Goal: Obtain resource: Obtain resource

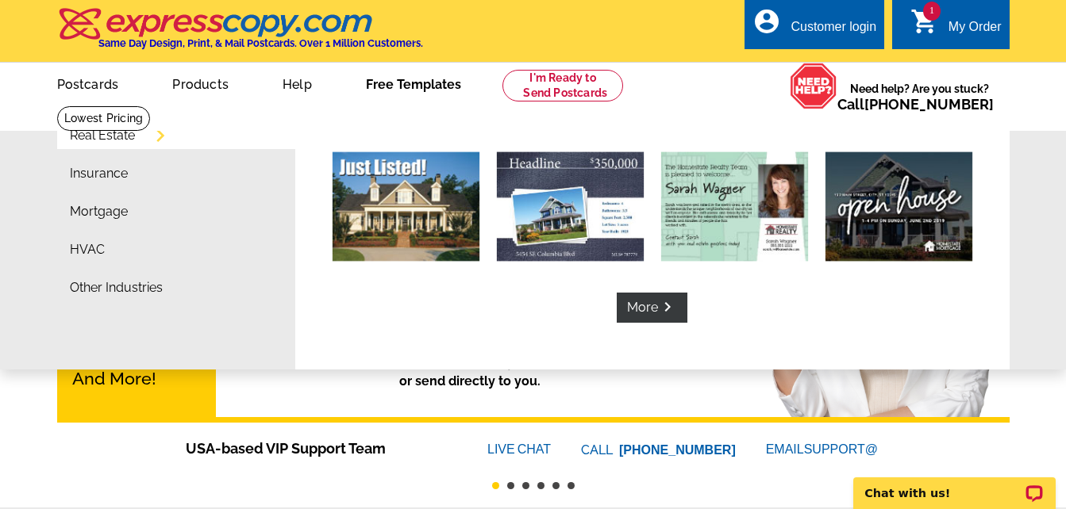
click at [429, 86] on link "Free Templates" at bounding box center [413, 82] width 146 height 37
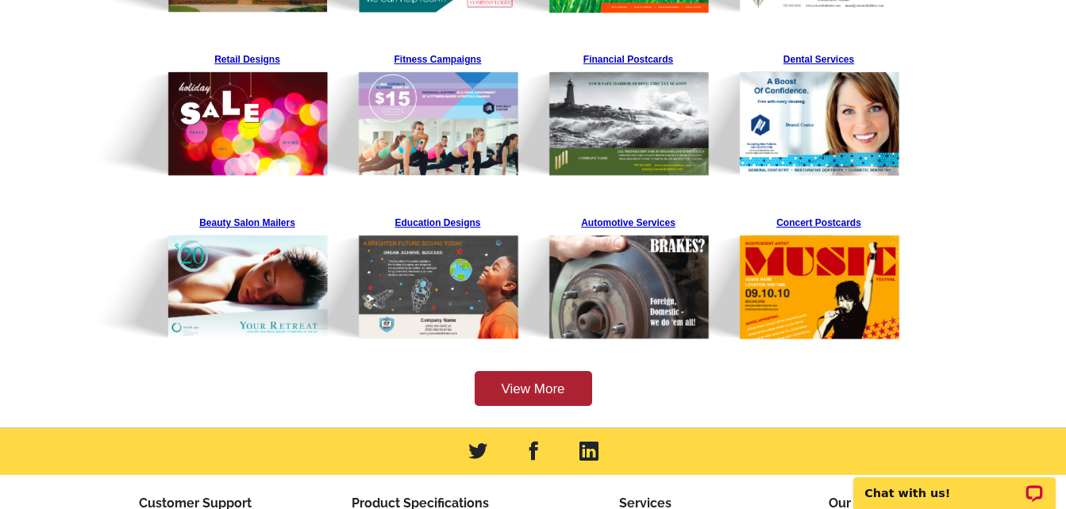
scroll to position [238, 0]
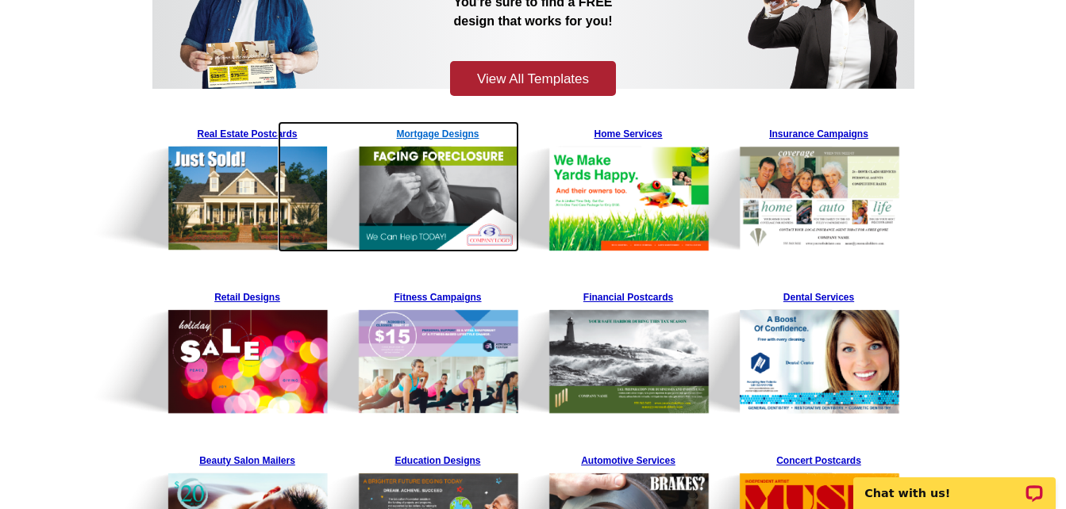
click at [456, 133] on img at bounding box center [399, 186] width 242 height 131
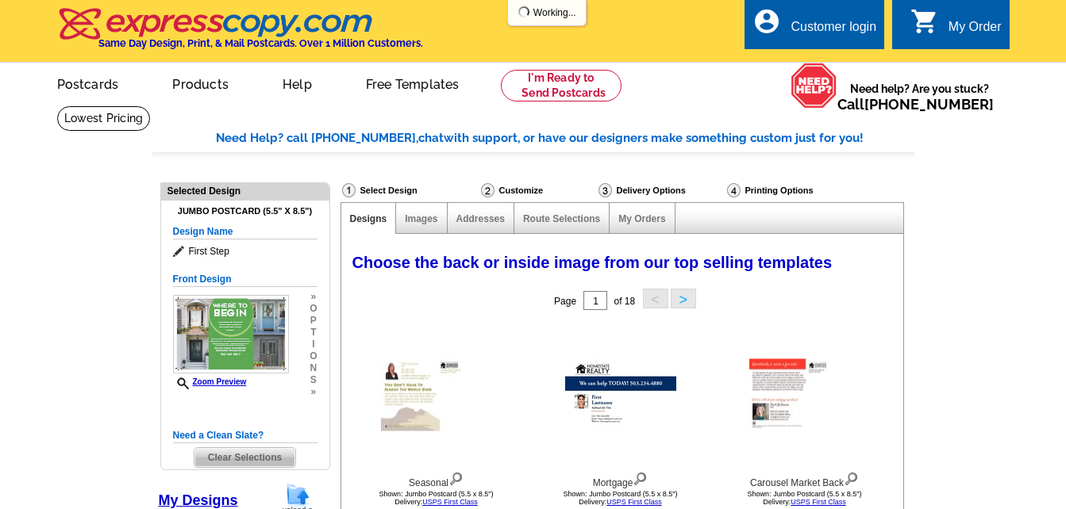
select select "774"
select select "1"
select select "2"
select select "back"
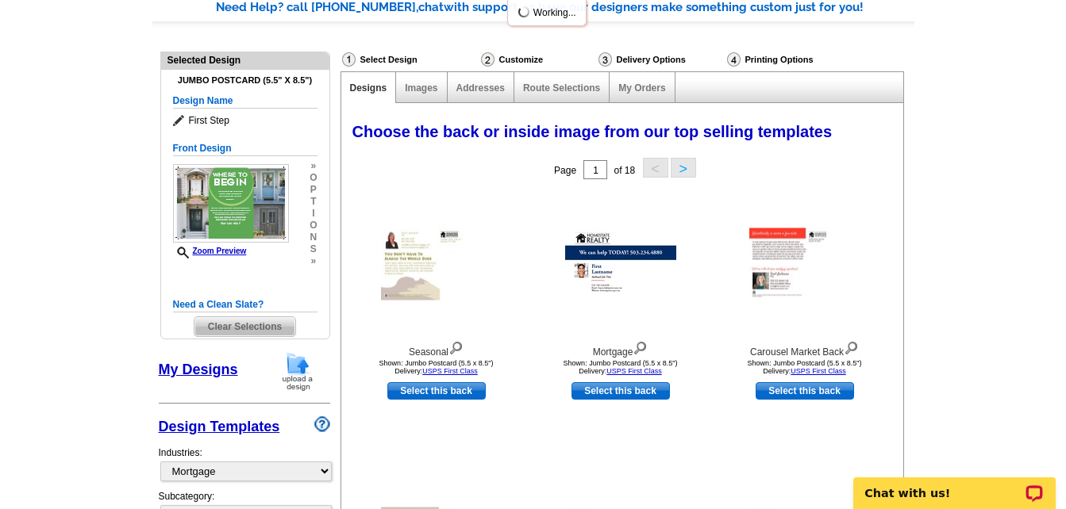
scroll to position [159, 0]
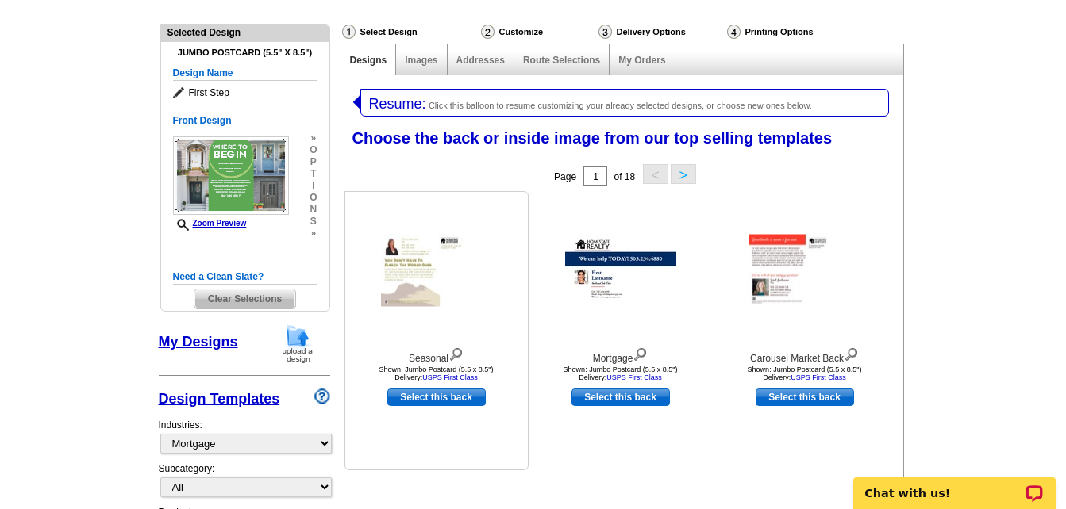
click at [397, 275] on img at bounding box center [436, 271] width 111 height 72
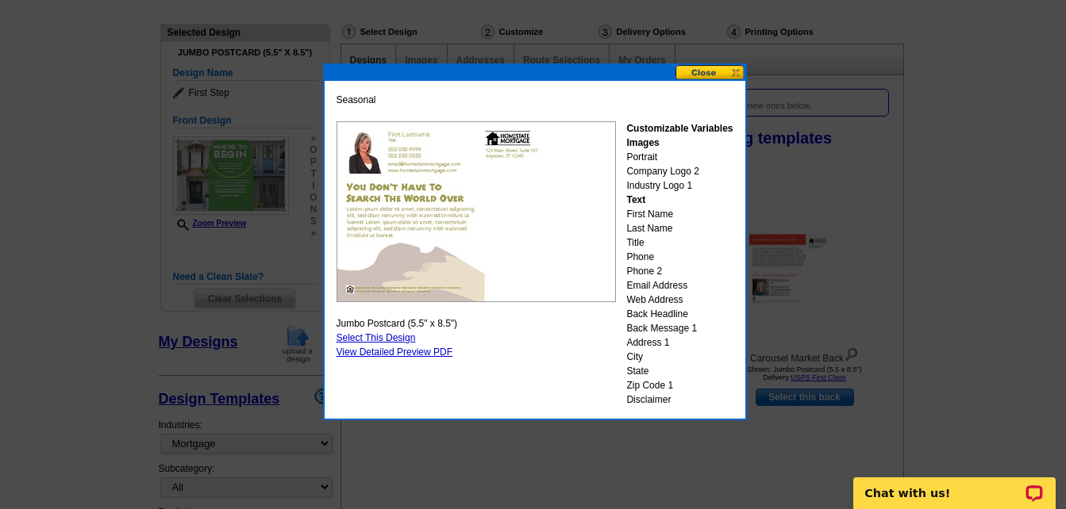
click at [714, 71] on button at bounding box center [710, 72] width 70 height 15
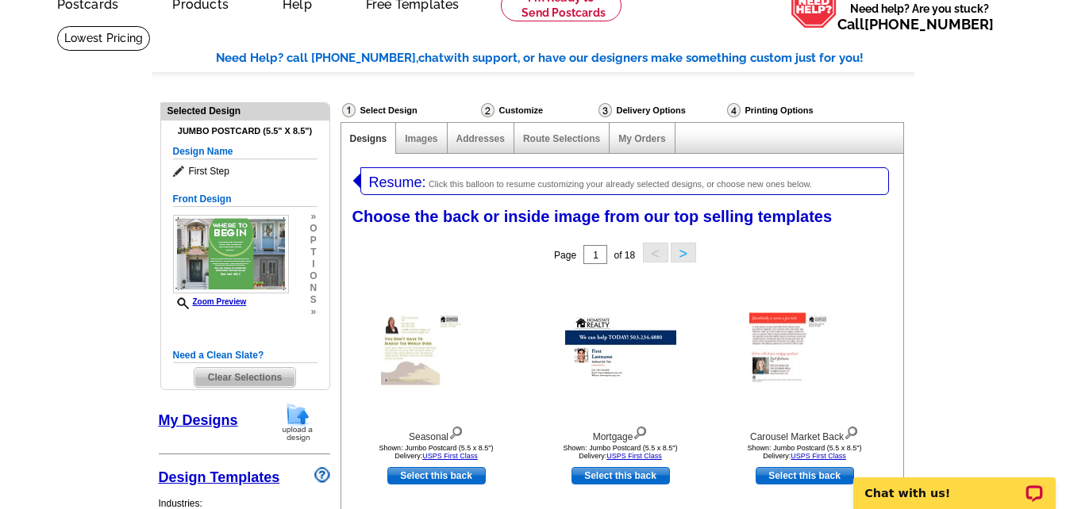
scroll to position [79, 0]
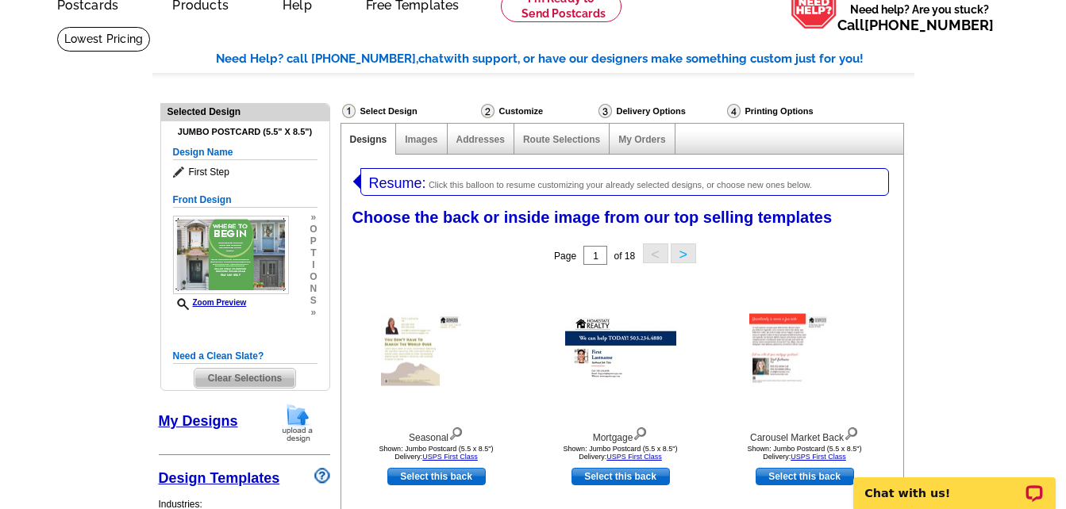
click at [681, 252] on button ">" at bounding box center [682, 254] width 25 height 20
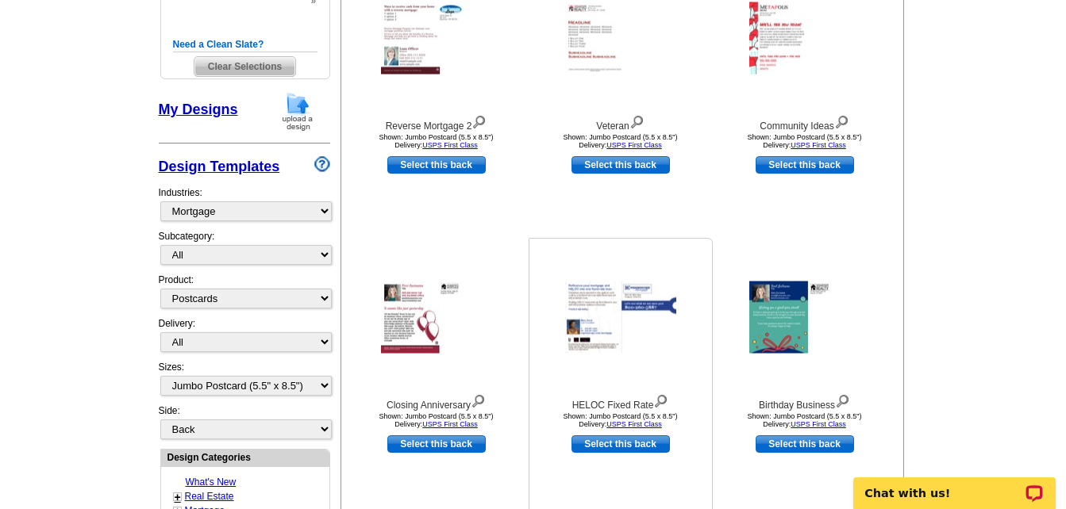
scroll to position [397, 0]
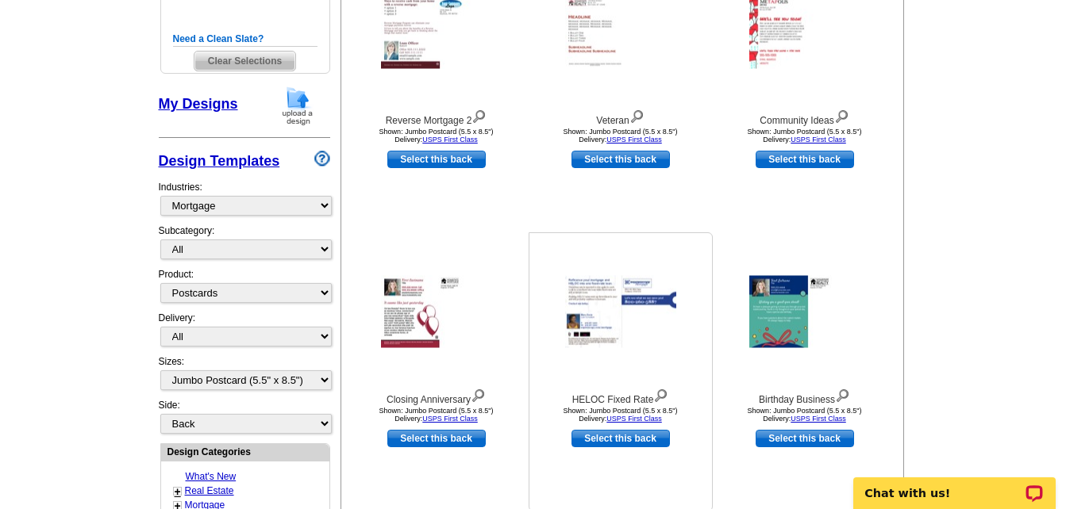
click at [638, 333] on img at bounding box center [620, 312] width 111 height 72
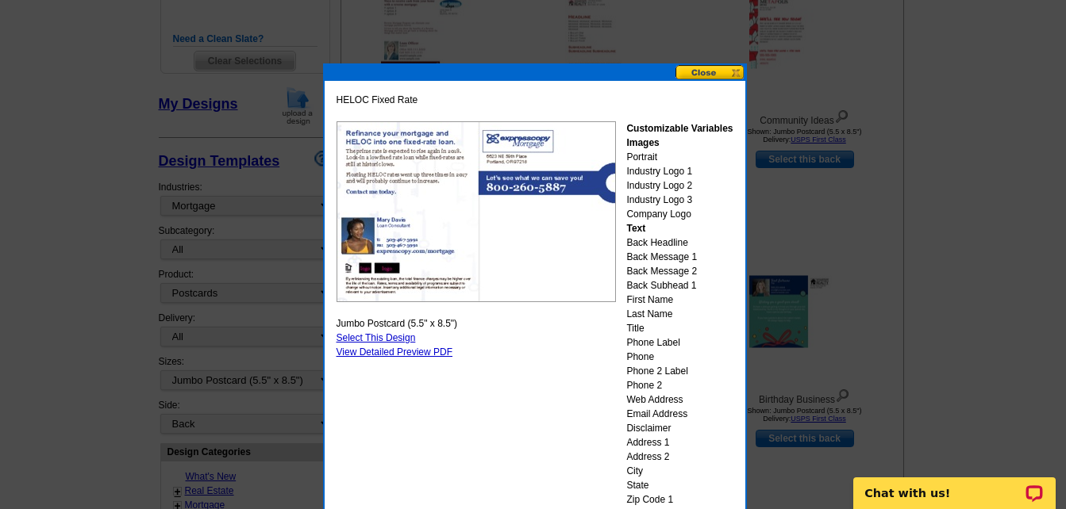
click at [728, 71] on button at bounding box center [710, 72] width 70 height 15
click at [728, 71] on div at bounding box center [804, 32] width 175 height 143
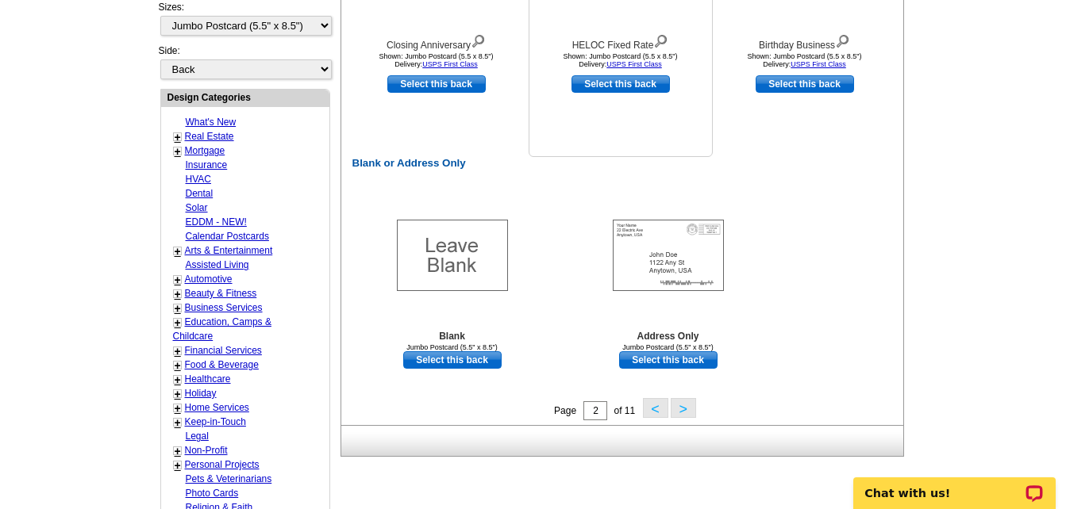
scroll to position [714, 0]
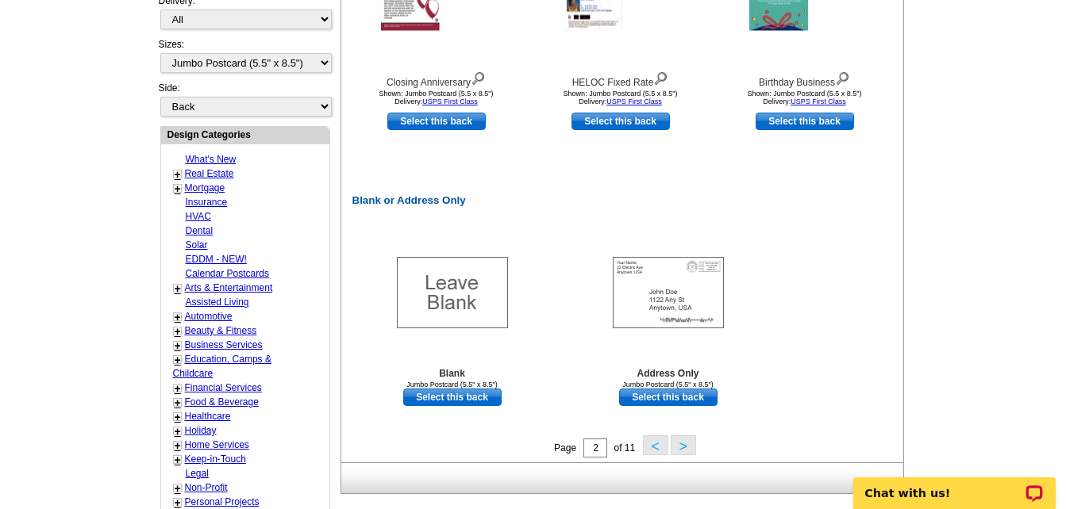
click at [685, 444] on button ">" at bounding box center [682, 446] width 25 height 20
click at [685, 444] on div "Need Help? call 800-260-5887, chat with support, or have our designers make som…" at bounding box center [533, 81] width 762 height 1333
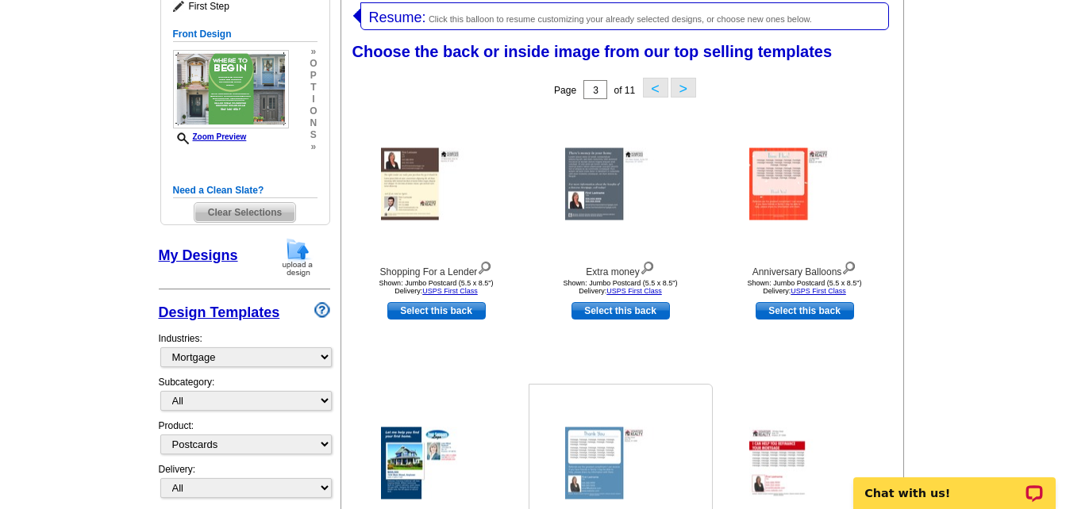
scroll to position [404, 0]
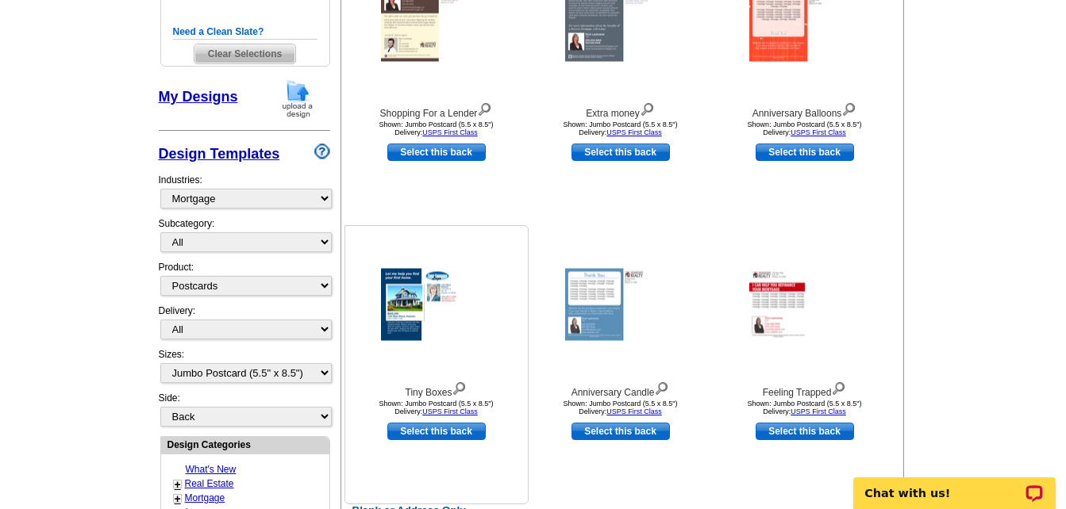
click at [441, 324] on img at bounding box center [436, 305] width 111 height 72
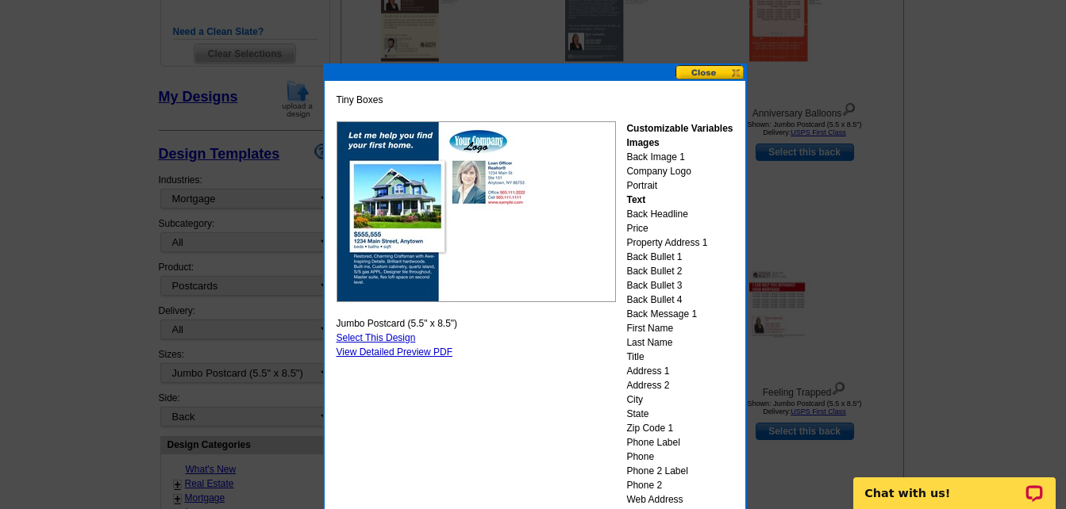
click at [731, 67] on button at bounding box center [710, 72] width 70 height 15
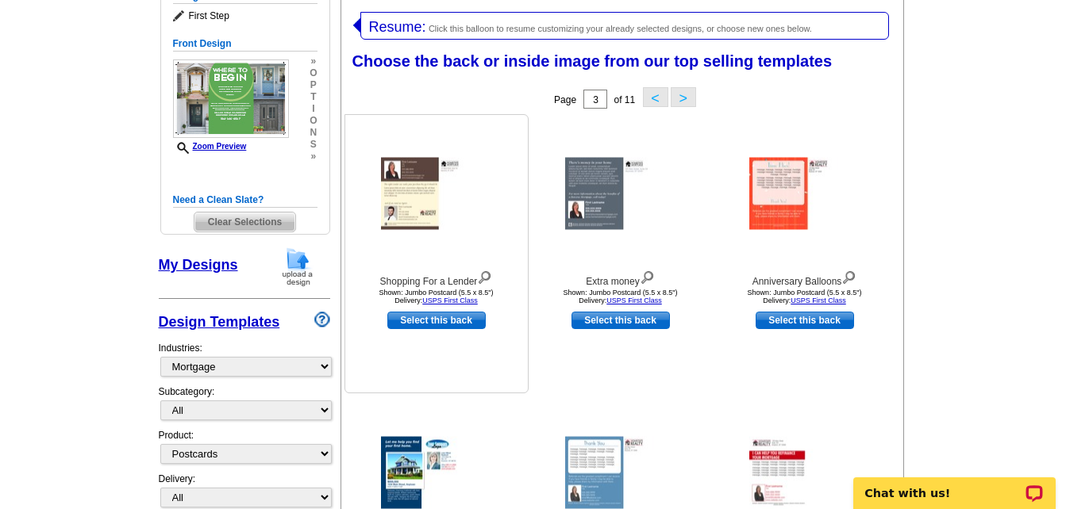
scroll to position [166, 0]
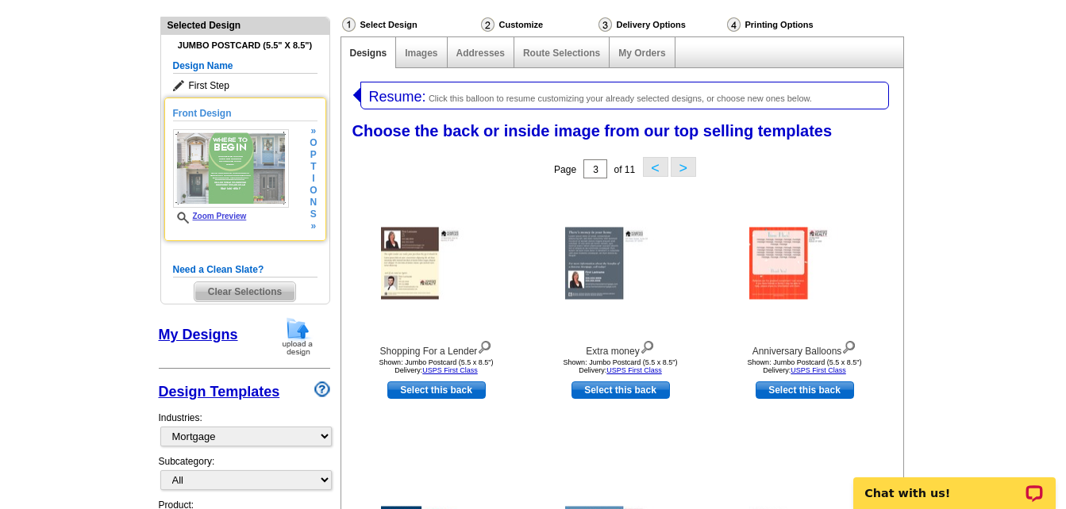
click at [220, 176] on img at bounding box center [231, 168] width 116 height 79
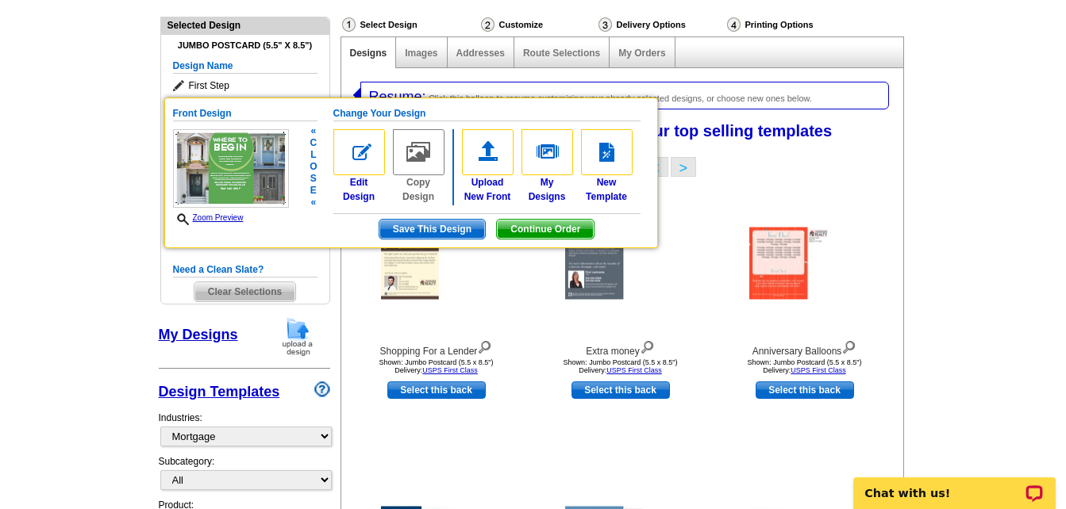
click at [237, 217] on link "Zoom Preview" at bounding box center [208, 217] width 71 height 9
click at [183, 222] on icon at bounding box center [185, 219] width 16 height 12
click at [219, 217] on link "Zoom Preview" at bounding box center [208, 217] width 71 height 9
click at [241, 143] on img at bounding box center [231, 168] width 116 height 79
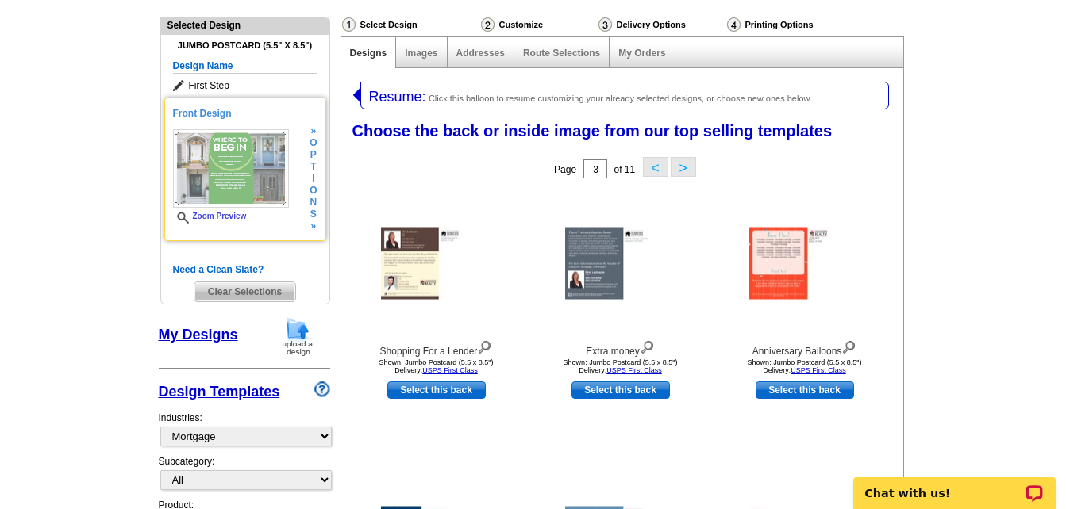
click at [241, 161] on img at bounding box center [231, 168] width 116 height 79
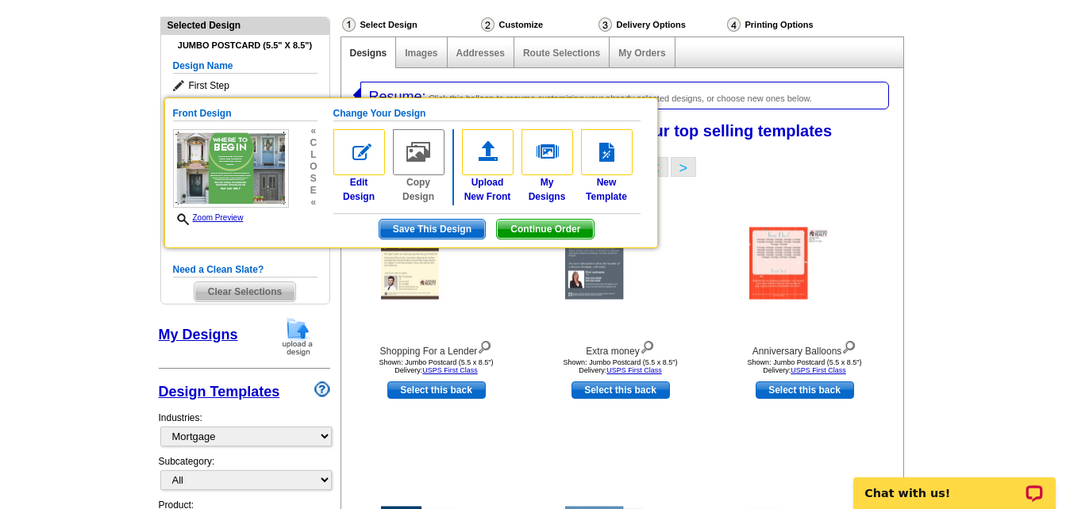
click at [237, 175] on img at bounding box center [231, 168] width 116 height 79
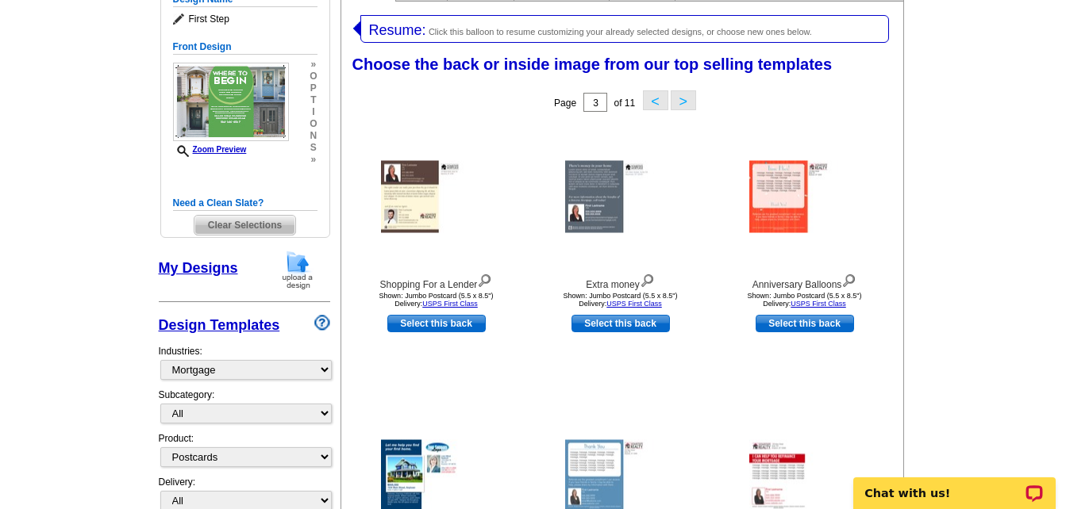
scroll to position [245, 0]
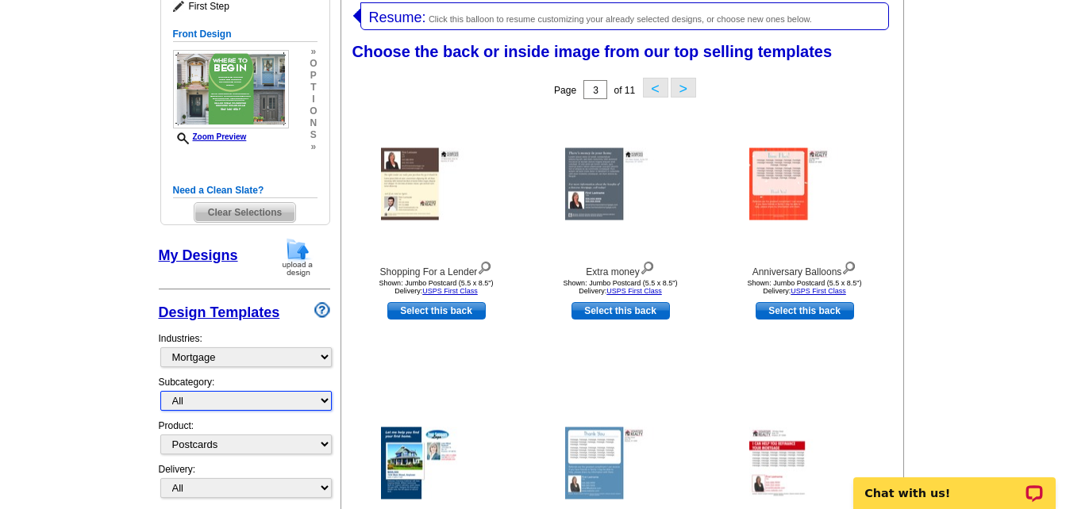
click at [230, 399] on select "All Distressed Homeowners Lending Refinance Seminars" at bounding box center [245, 401] width 171 height 20
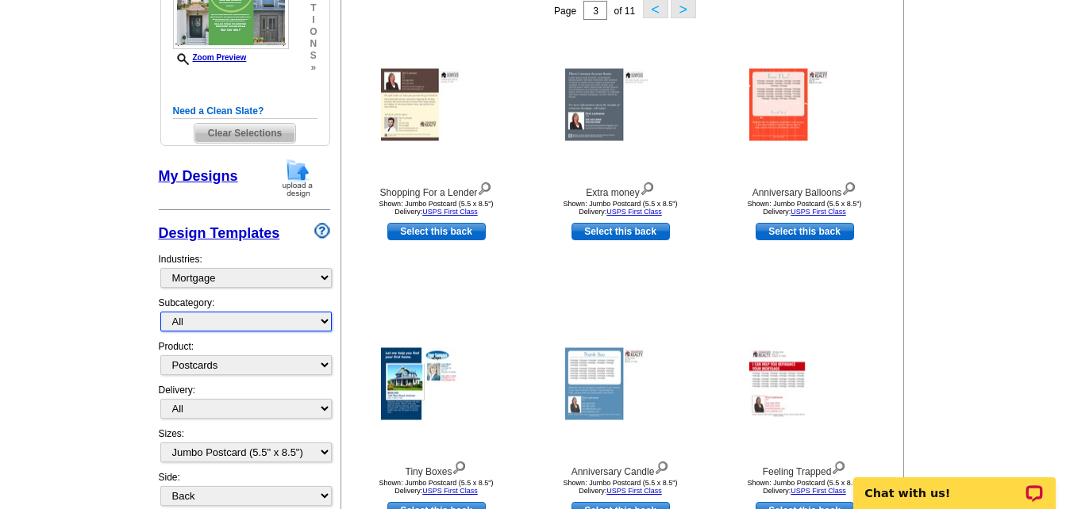
click at [232, 324] on select "All Distressed Homeowners Lending Refinance Seminars" at bounding box center [245, 322] width 171 height 20
select select "1170"
click at [160, 313] on select "All Distressed Homeowners Lending Refinance Seminars" at bounding box center [245, 322] width 171 height 20
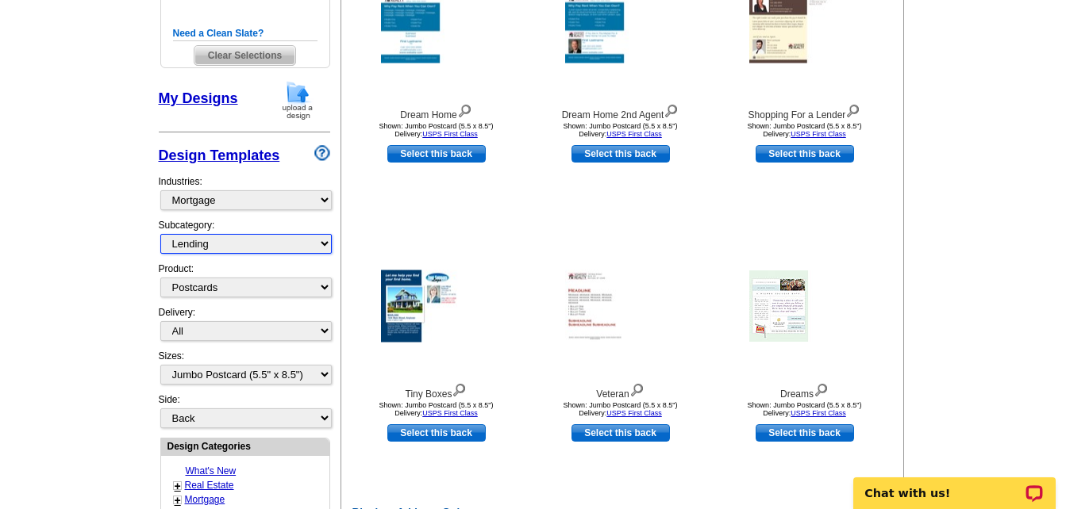
scroll to position [404, 0]
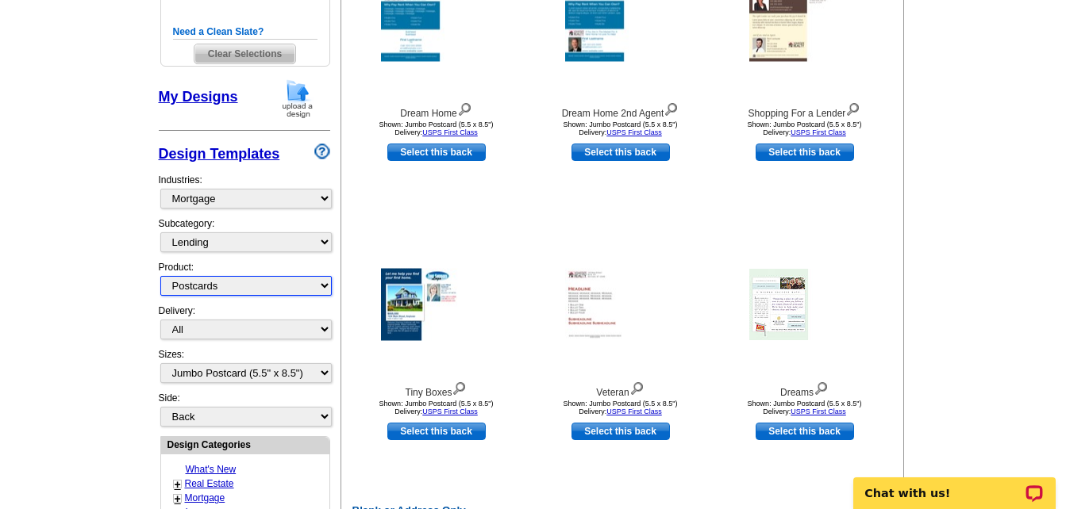
click at [194, 296] on select "All Postcards Letters and flyers Business Cards Door Hangers Greeting Cards" at bounding box center [245, 286] width 171 height 20
click at [160, 277] on select "All Postcards Letters and flyers Business Cards Door Hangers Greeting Cards" at bounding box center [245, 286] width 171 height 20
select select "1"
select select "front"
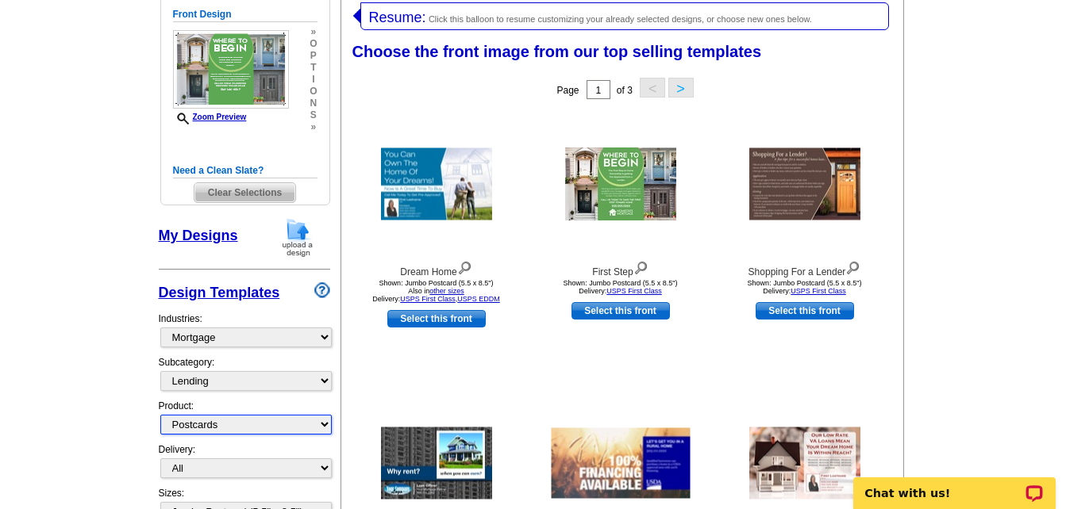
scroll to position [325, 0]
